Goal: Check status: Check status

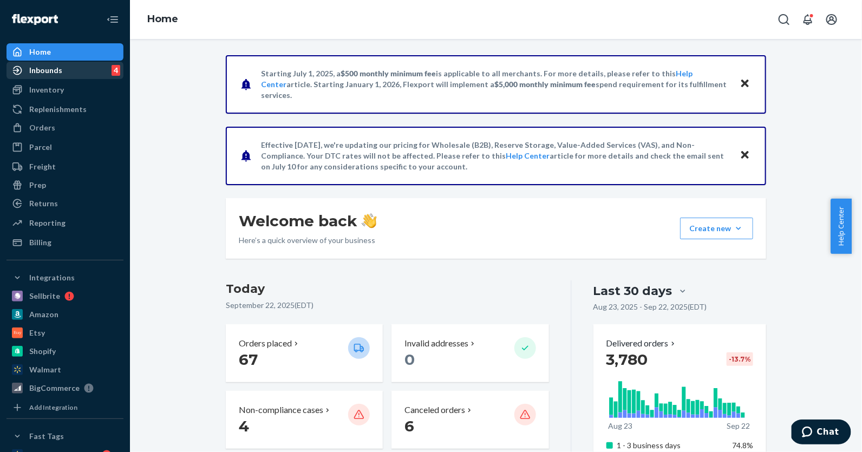
click at [64, 68] on div "Inbounds 4" at bounding box center [65, 70] width 115 height 15
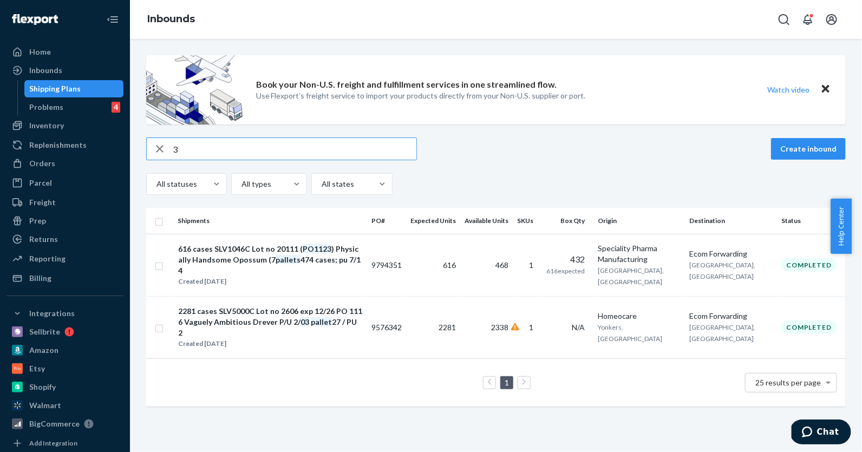
type input "3"
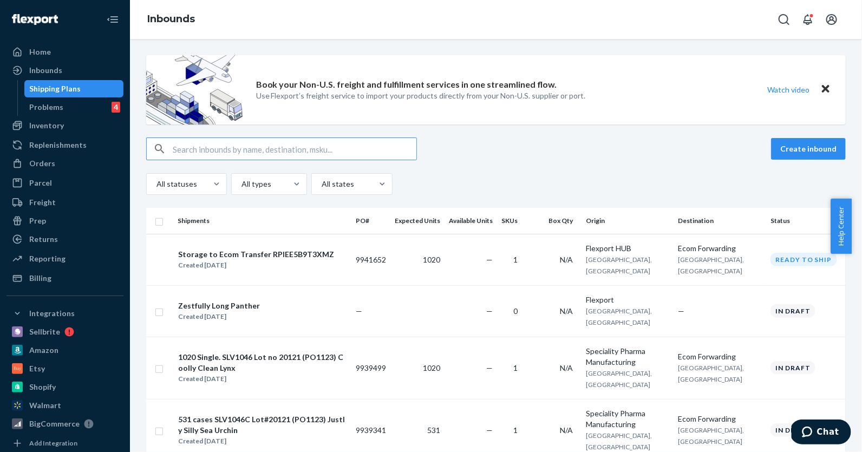
paste input "9929131"
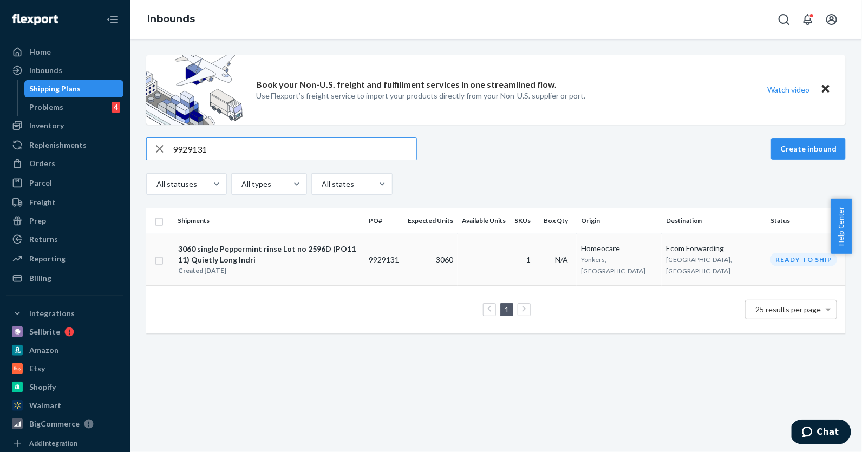
type input "9929131"
click at [330, 252] on div "3060 single Peppermint rinse Lot no 2596D (PO1111) Quietly Long Indri" at bounding box center [268, 255] width 181 height 22
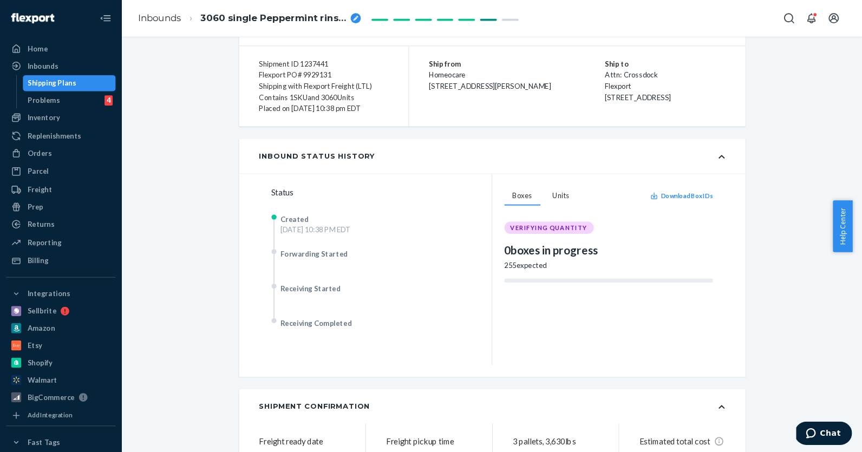
scroll to position [77, 0]
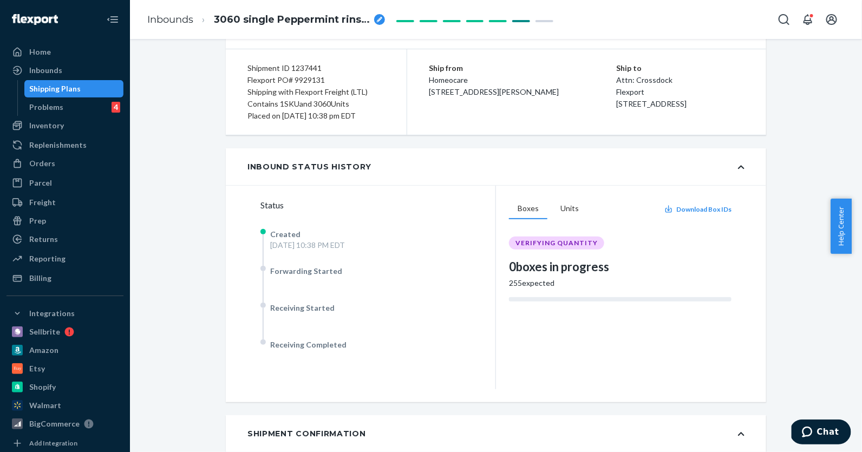
click at [274, 17] on span "3060 single Peppermint rinse Lot no 2596D (PO1111) Quietly Long Indri" at bounding box center [292, 20] width 156 height 14
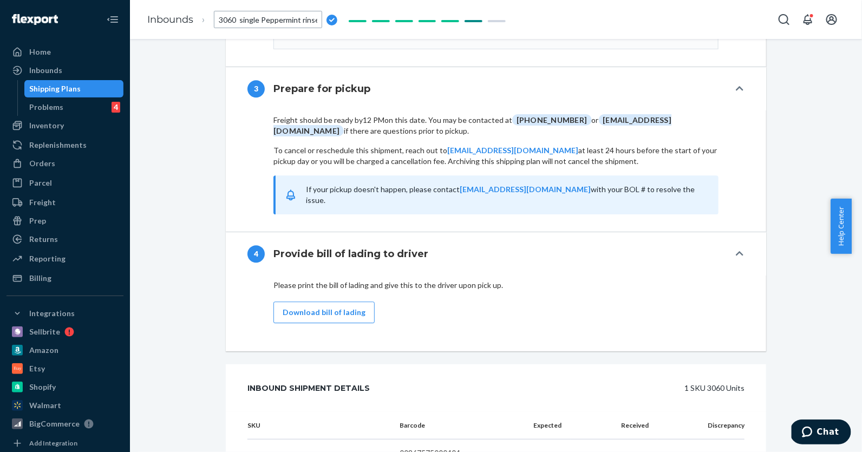
scroll to position [1331, 0]
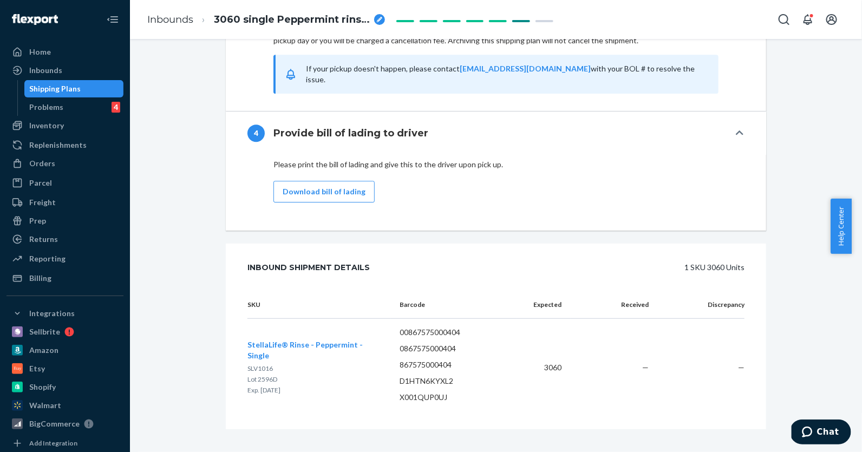
click at [53, 86] on div "Shipping Plans" at bounding box center [55, 88] width 51 height 11
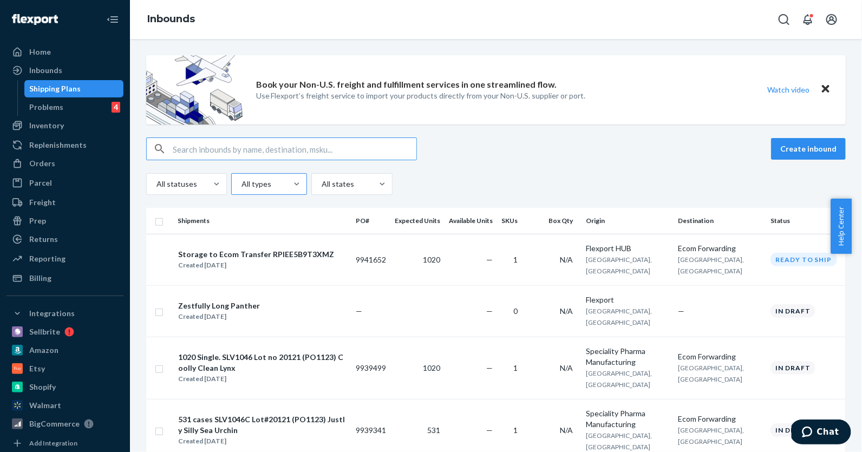
type input "1"
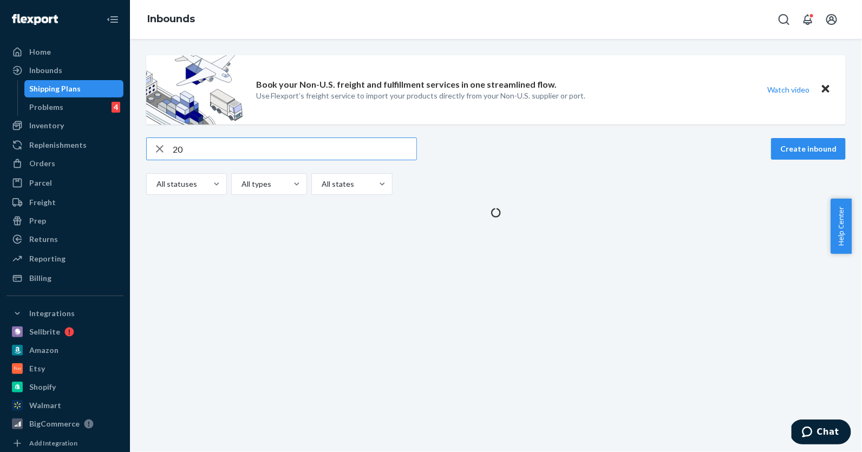
type input "2"
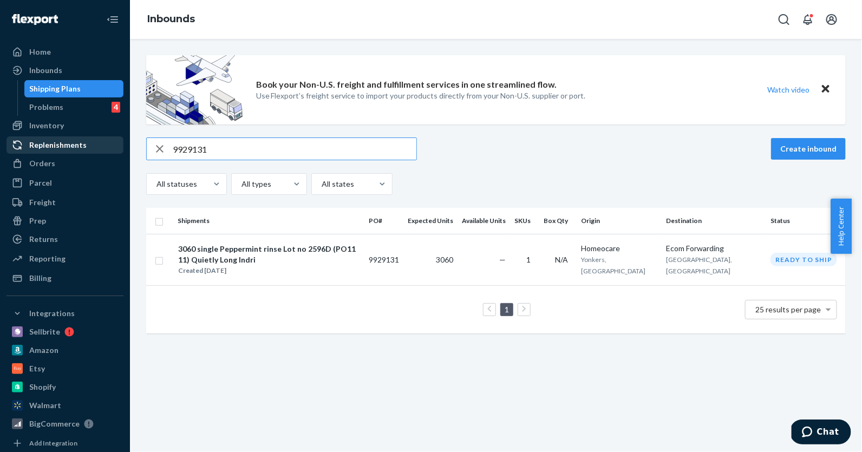
drag, startPoint x: 222, startPoint y: 149, endPoint x: 75, endPoint y: 142, distance: 147.0
click at [75, 142] on div "Home Inbounds Shipping Plans Problems 4 Inventory Products Lot & Expiration Rep…" at bounding box center [431, 226] width 862 height 452
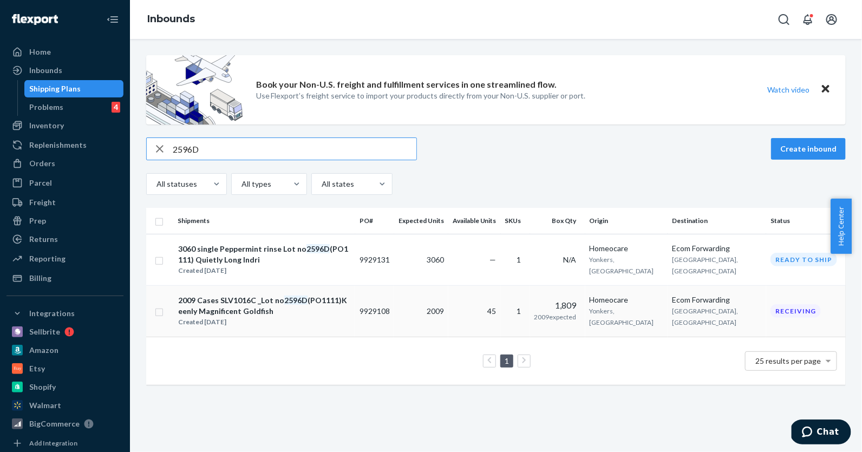
type input "2596D"
click at [207, 301] on div "2009 Cases SLV1016C _Lot no 2596D (PO1111)Keenly Magnificent Goldfish" at bounding box center [264, 306] width 172 height 22
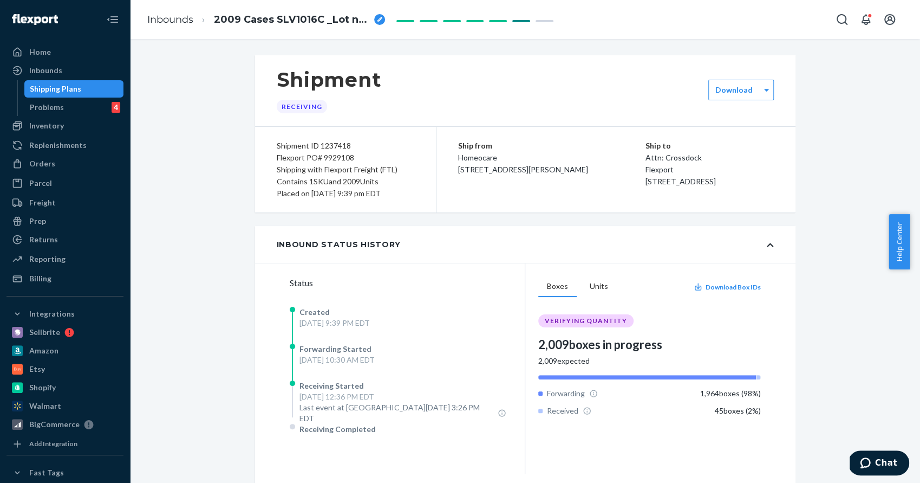
click at [61, 92] on div "Shipping Plans" at bounding box center [55, 88] width 51 height 11
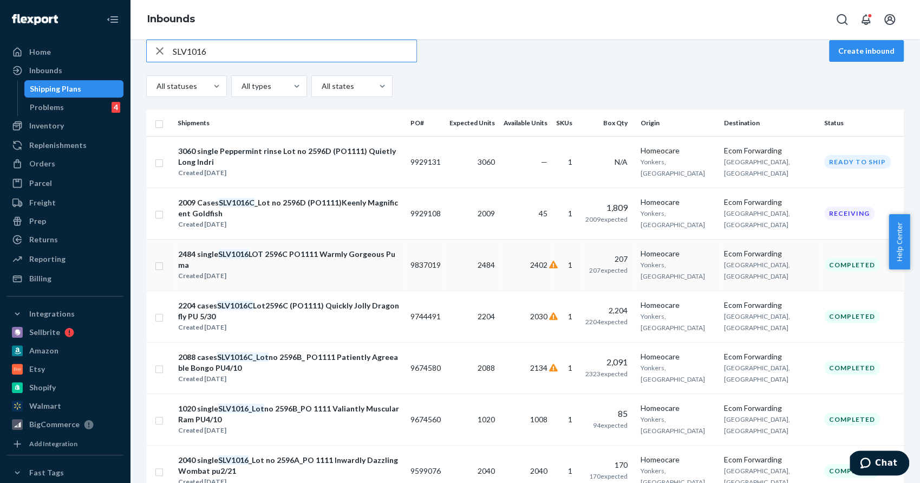
scroll to position [104, 0]
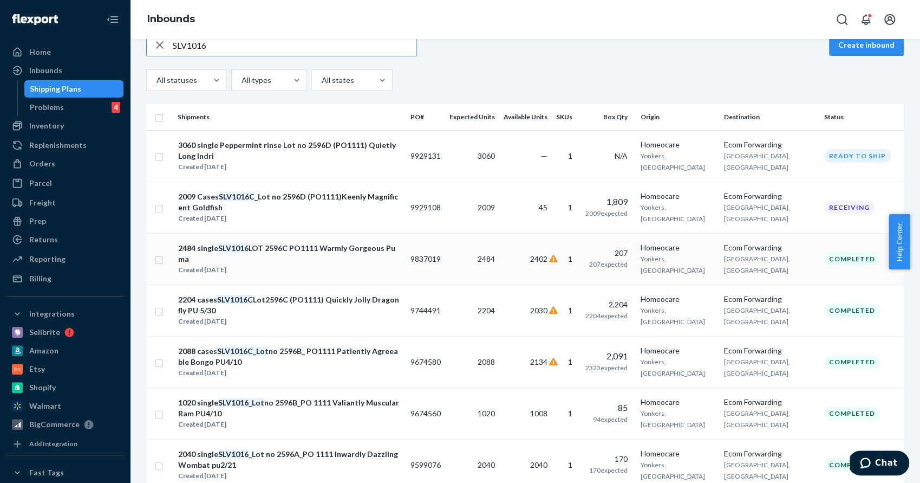
type input "SLV1016"
click at [287, 250] on div "2484 single SLV1016 LOT 2596C PO1111 Warmly Gorgeous Puma" at bounding box center [289, 254] width 223 height 22
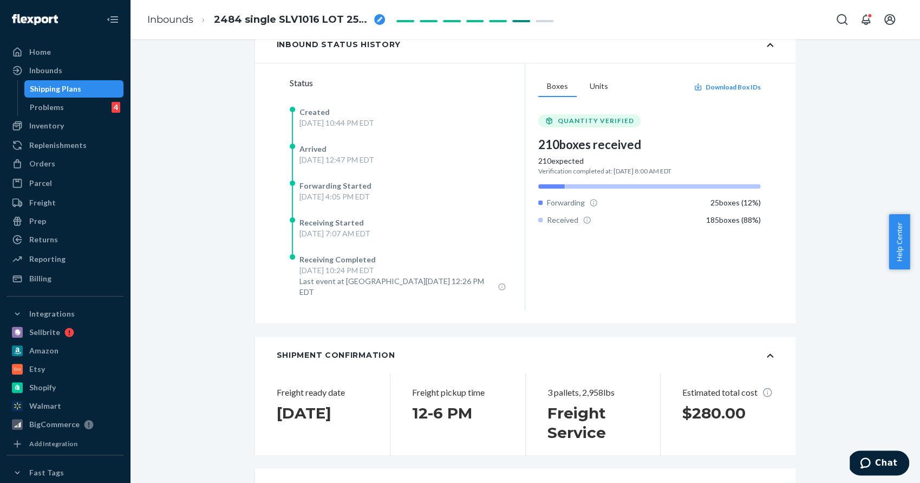
scroll to position [198, 0]
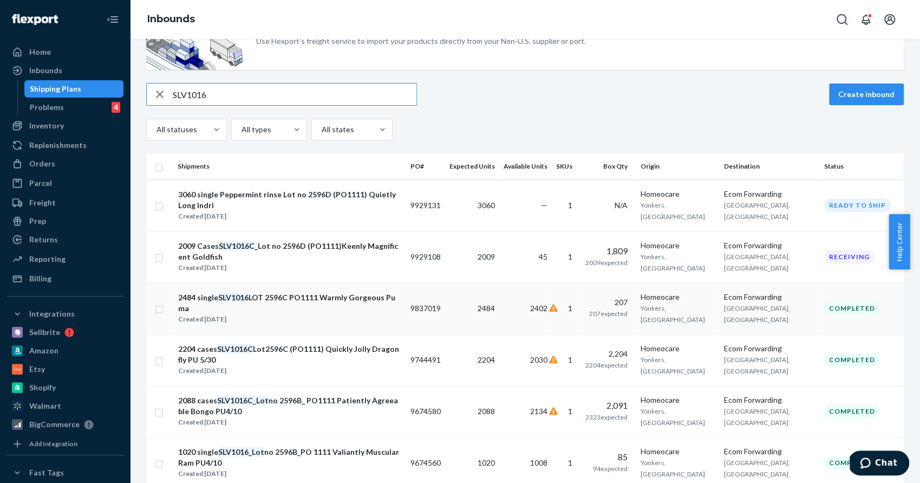
scroll to position [60, 0]
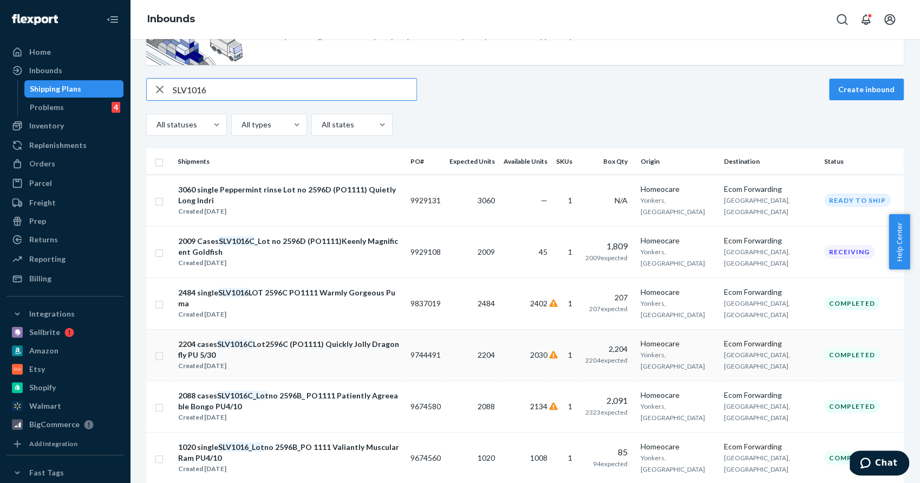
type input "SLV1016"
click at [315, 347] on div "2204 cases SLV1016C Lot2596C (PO1111) Quickly Jolly Dragonfly PU 5/30" at bounding box center [289, 350] width 223 height 22
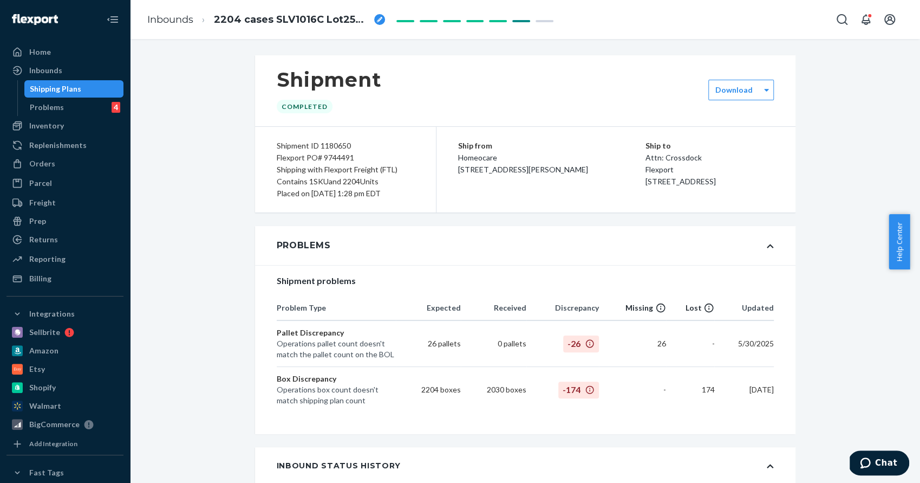
click at [49, 88] on div "Shipping Plans" at bounding box center [55, 88] width 51 height 11
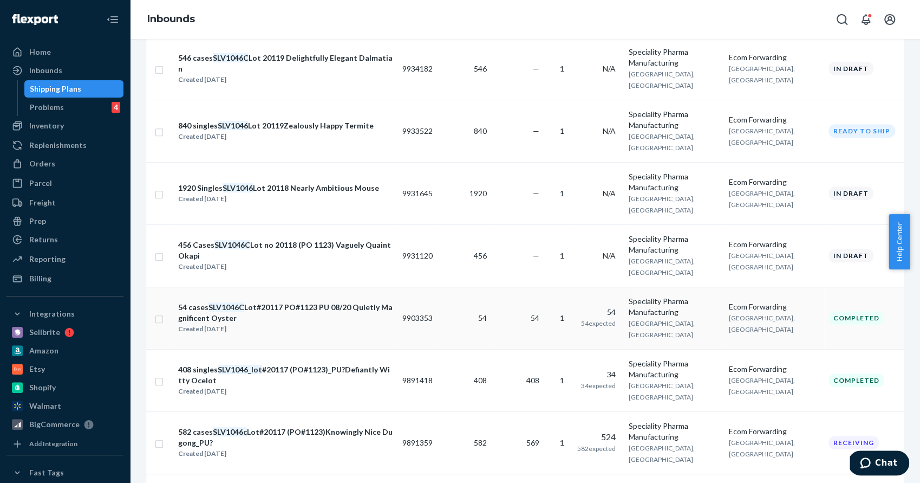
scroll to position [325, 0]
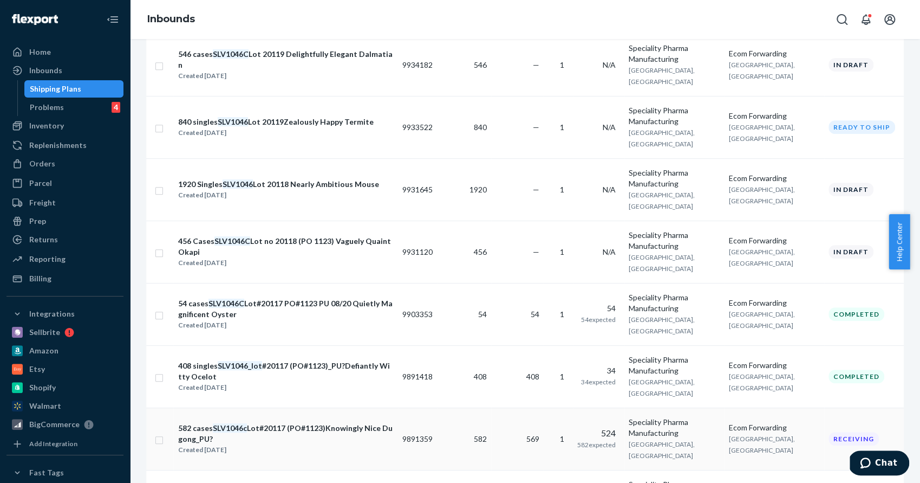
type input "SLV1046"
click at [313, 422] on div "582 cases SLV1046c Lot#20117 (PO#1123)Knowingly Nice Dugong_PU?" at bounding box center [285, 433] width 215 height 22
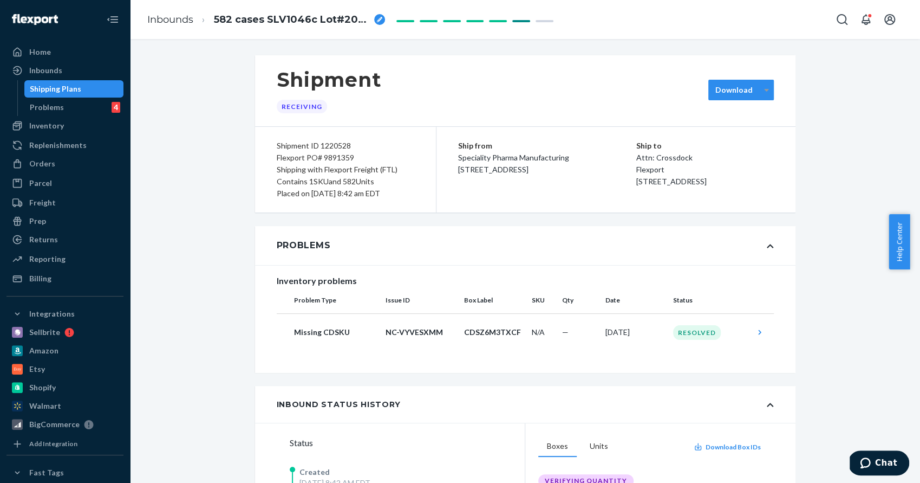
click at [762, 95] on div at bounding box center [767, 90] width 14 height 16
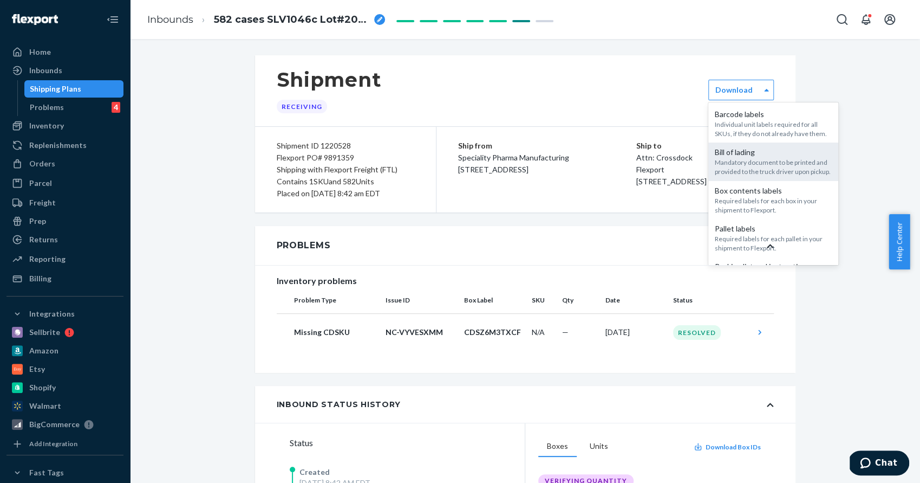
click at [759, 176] on div "Mandatory document to be printed and provided to the truck driver upon pickup." at bounding box center [773, 167] width 117 height 18
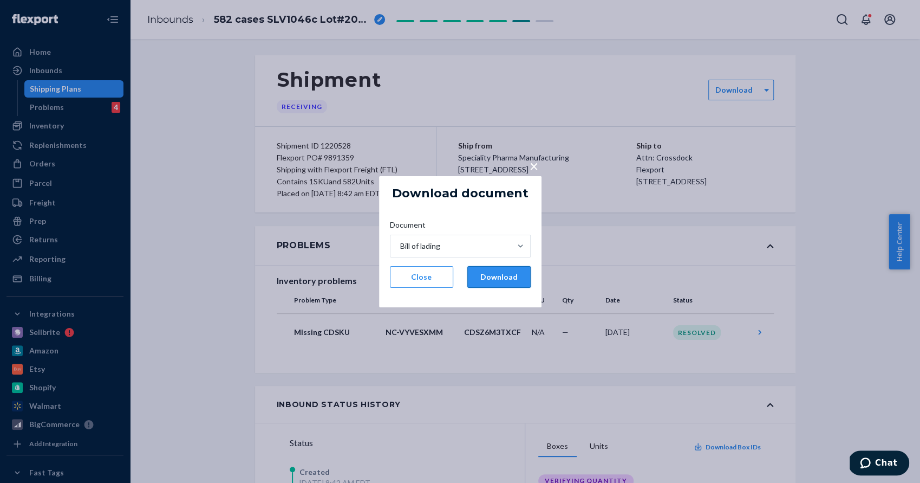
click at [503, 281] on button "Download" at bounding box center [498, 277] width 63 height 22
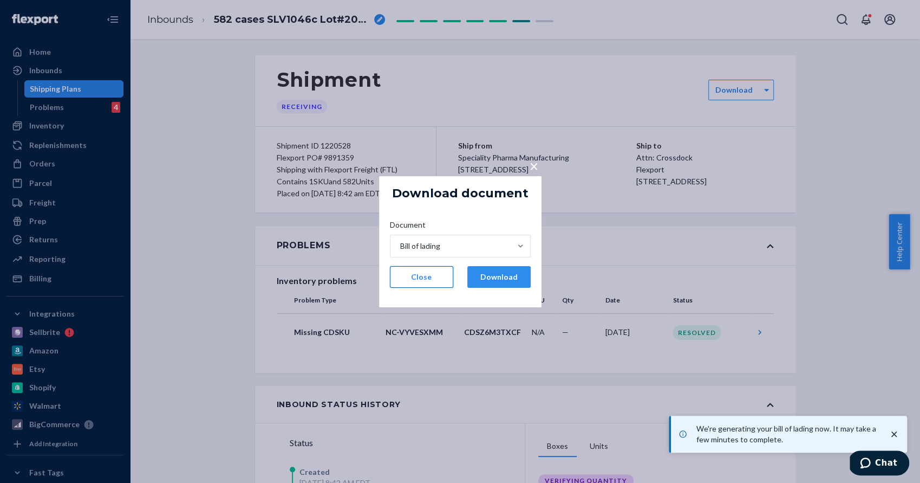
click at [428, 275] on button "Close" at bounding box center [421, 277] width 63 height 22
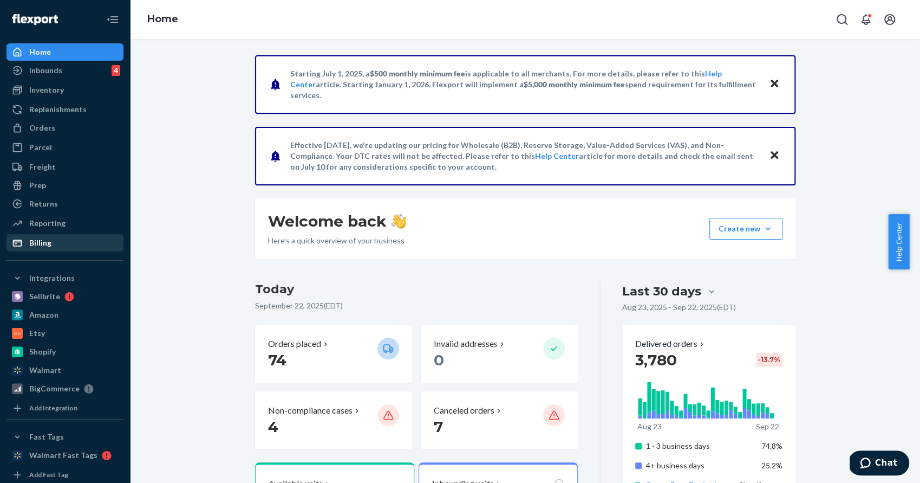
click at [46, 246] on div "Billing" at bounding box center [40, 242] width 22 height 11
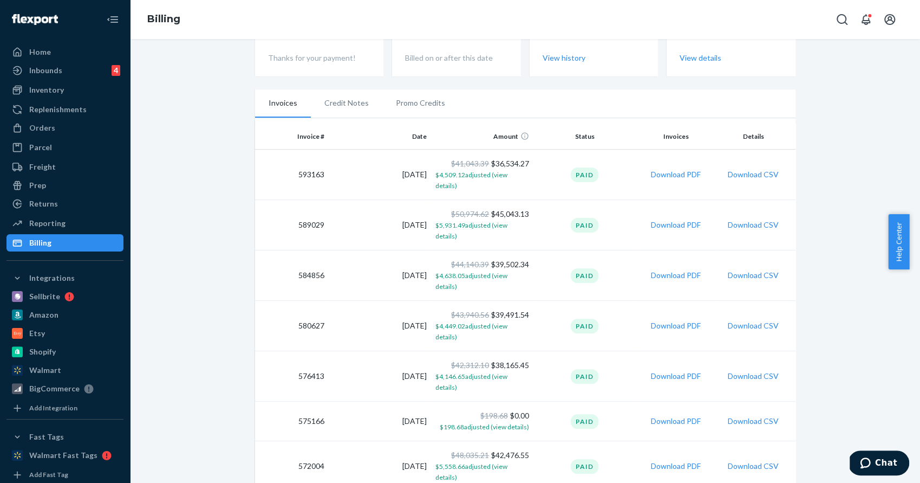
scroll to position [196, 0]
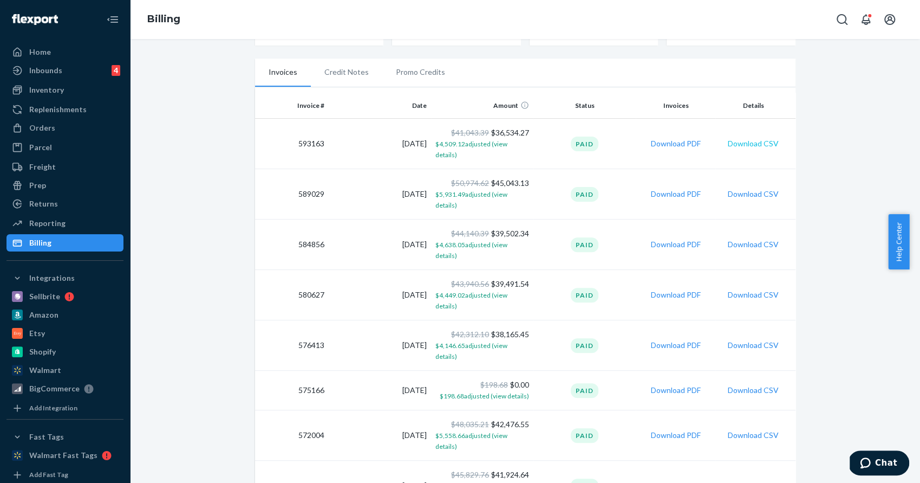
click at [748, 138] on button "Download CSV" at bounding box center [753, 143] width 51 height 11
click at [735, 239] on button "Download CSV" at bounding box center [753, 244] width 51 height 11
click at [755, 188] on button "Download CSV" at bounding box center [753, 193] width 51 height 11
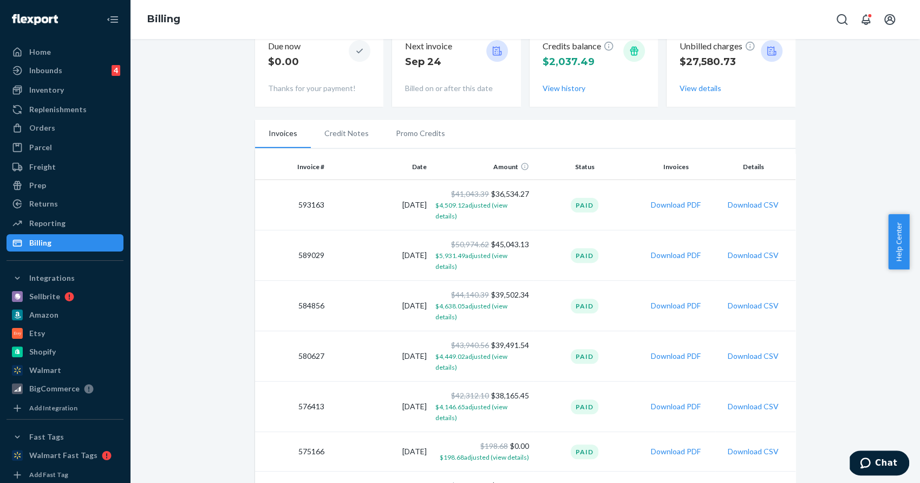
scroll to position [134, 0]
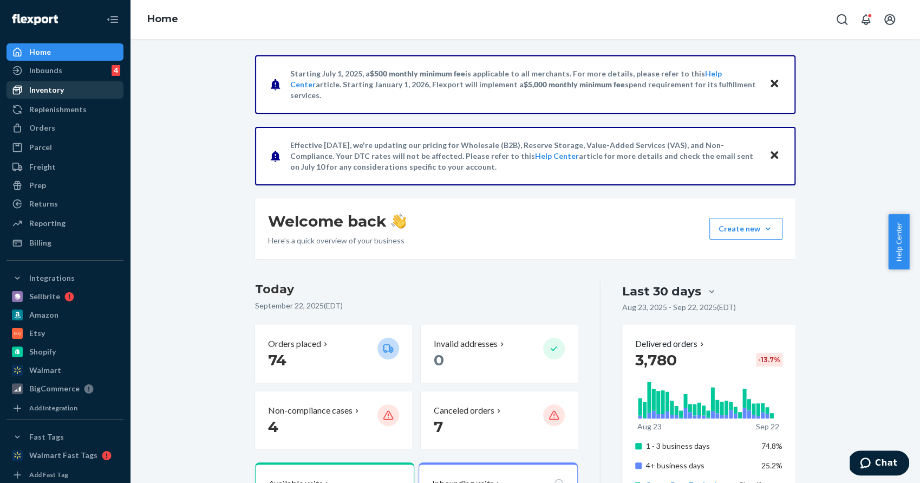
click at [49, 85] on div "Inventory" at bounding box center [46, 89] width 35 height 11
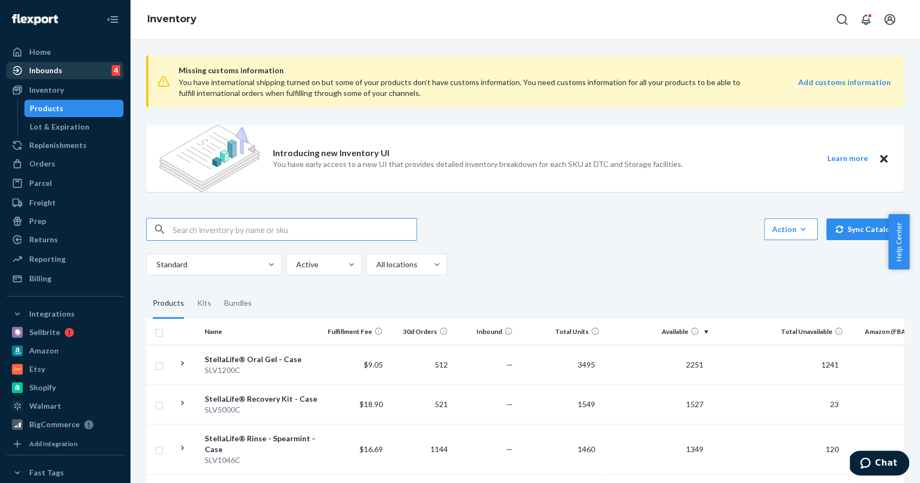
click at [56, 64] on div "Inbounds 4" at bounding box center [65, 70] width 115 height 15
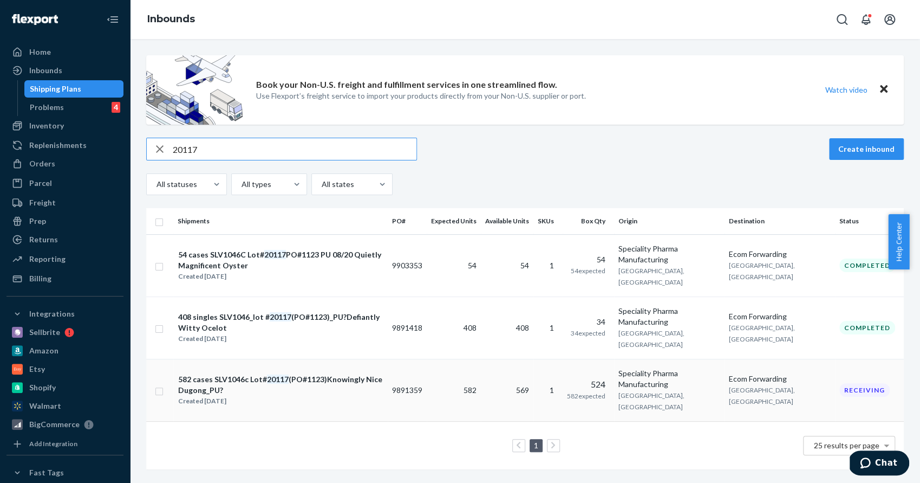
type input "20117"
click at [280, 374] on em "20117" at bounding box center [278, 378] width 22 height 9
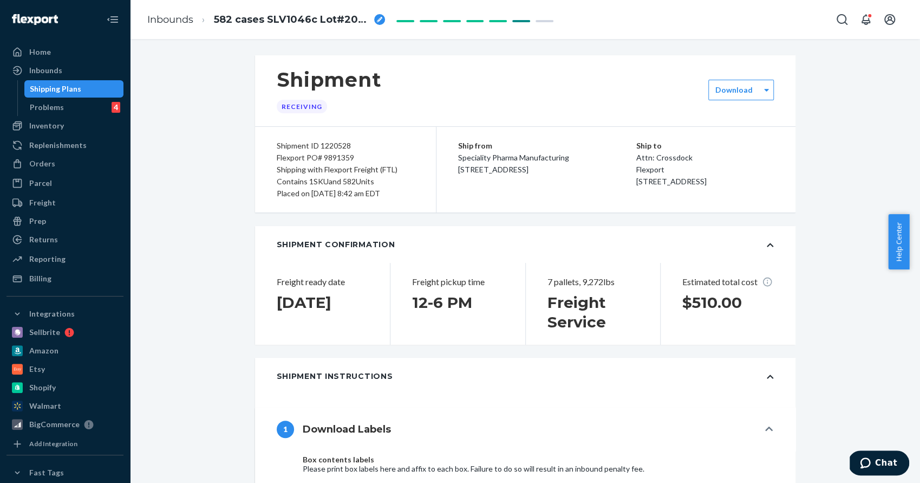
click at [68, 87] on div "Shipping Plans" at bounding box center [55, 88] width 51 height 11
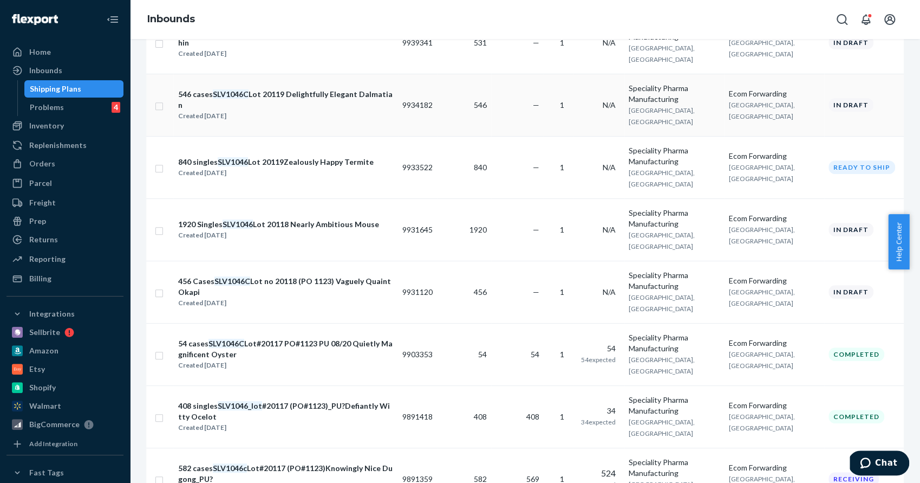
scroll to position [289, 0]
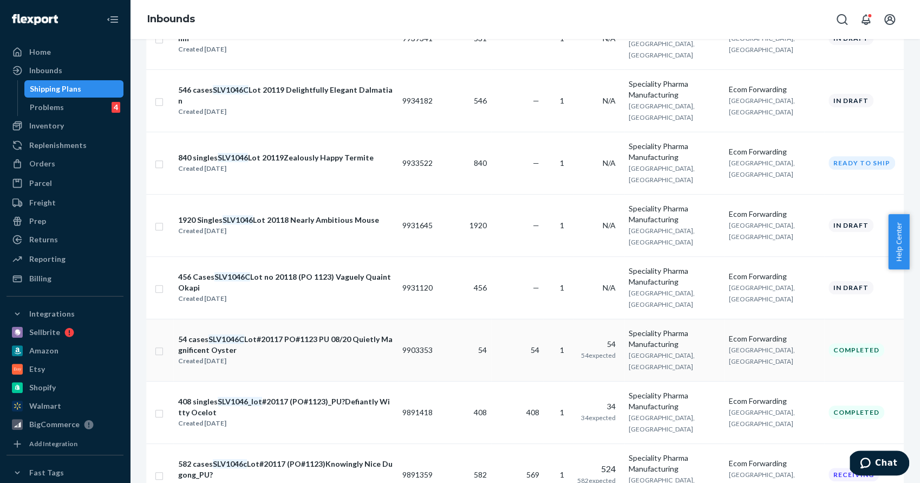
type input "SLV1046"
click at [321, 334] on div "54 cases SLV1046C Lot#20117 PO#1123 PU 08/20 Quietly Magnificent Oyster" at bounding box center [285, 345] width 215 height 22
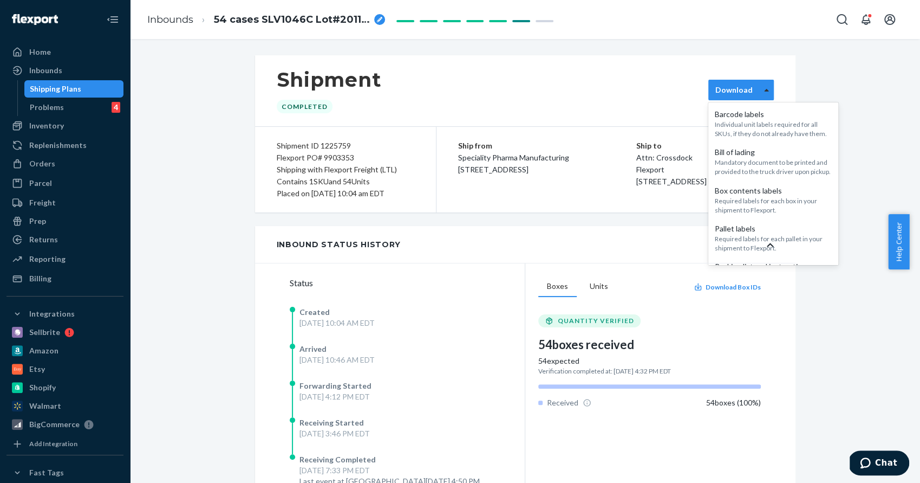
click at [764, 91] on icon at bounding box center [766, 90] width 5 height 8
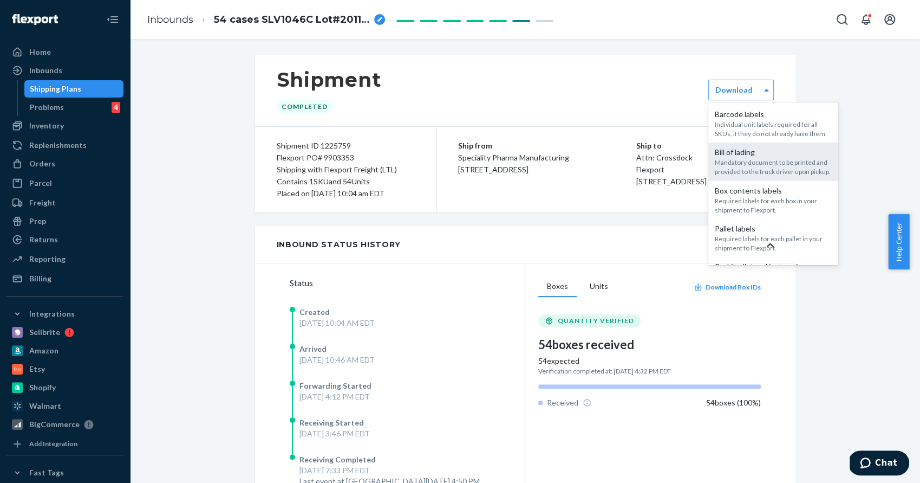
click at [730, 171] on div "Mandatory document to be printed and provided to the truck driver upon pickup." at bounding box center [773, 167] width 117 height 18
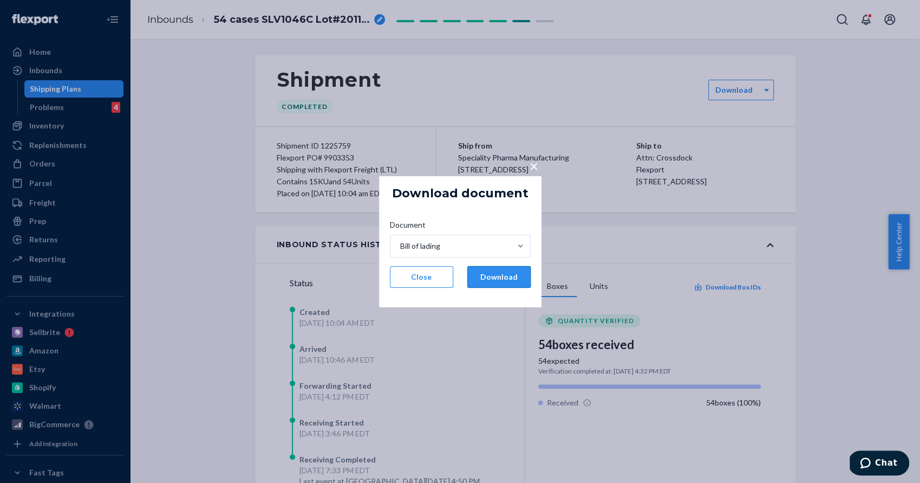
click at [512, 276] on button "Download" at bounding box center [498, 277] width 63 height 22
